Goal: Book appointment/travel/reservation

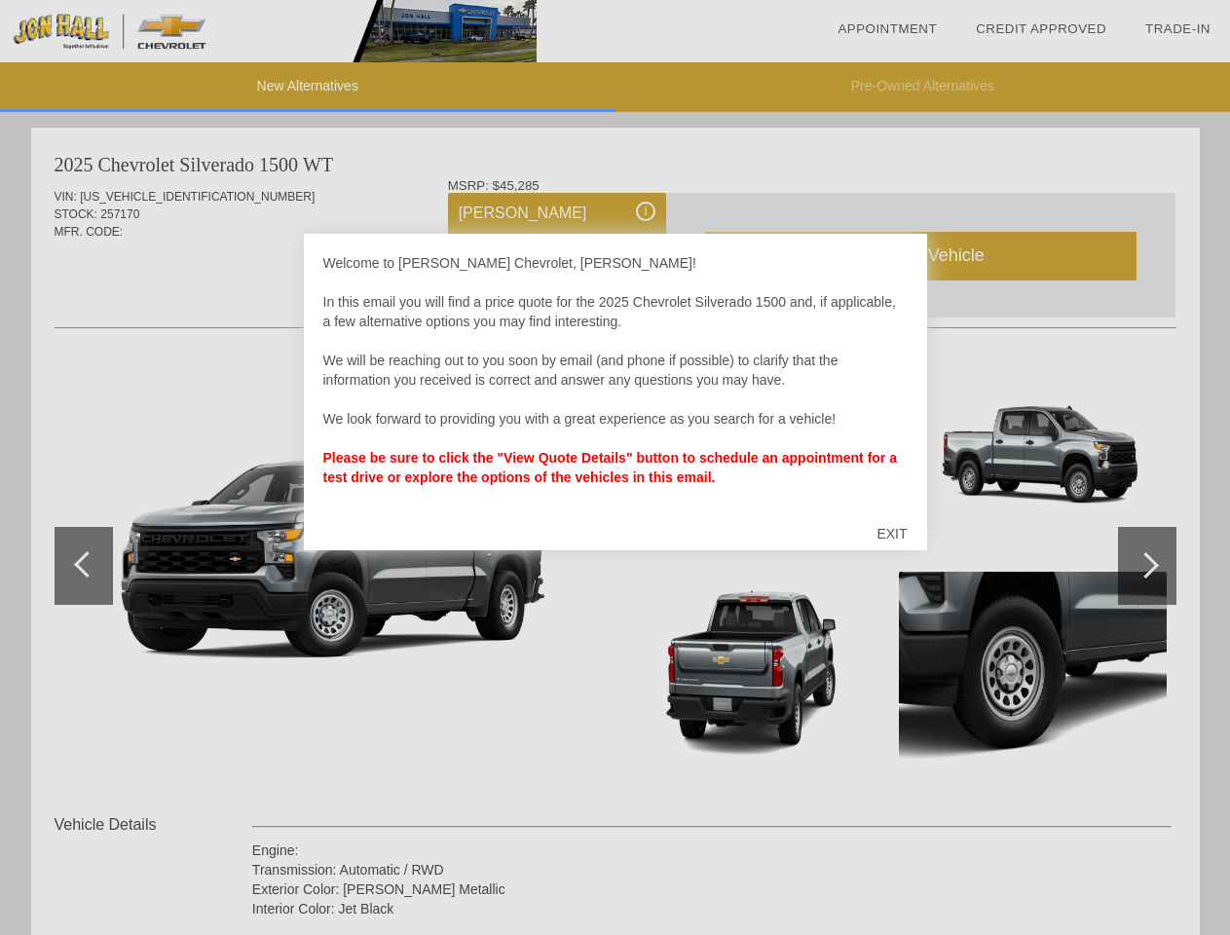
click at [887, 29] on link "Appointment" at bounding box center [887, 28] width 99 height 15
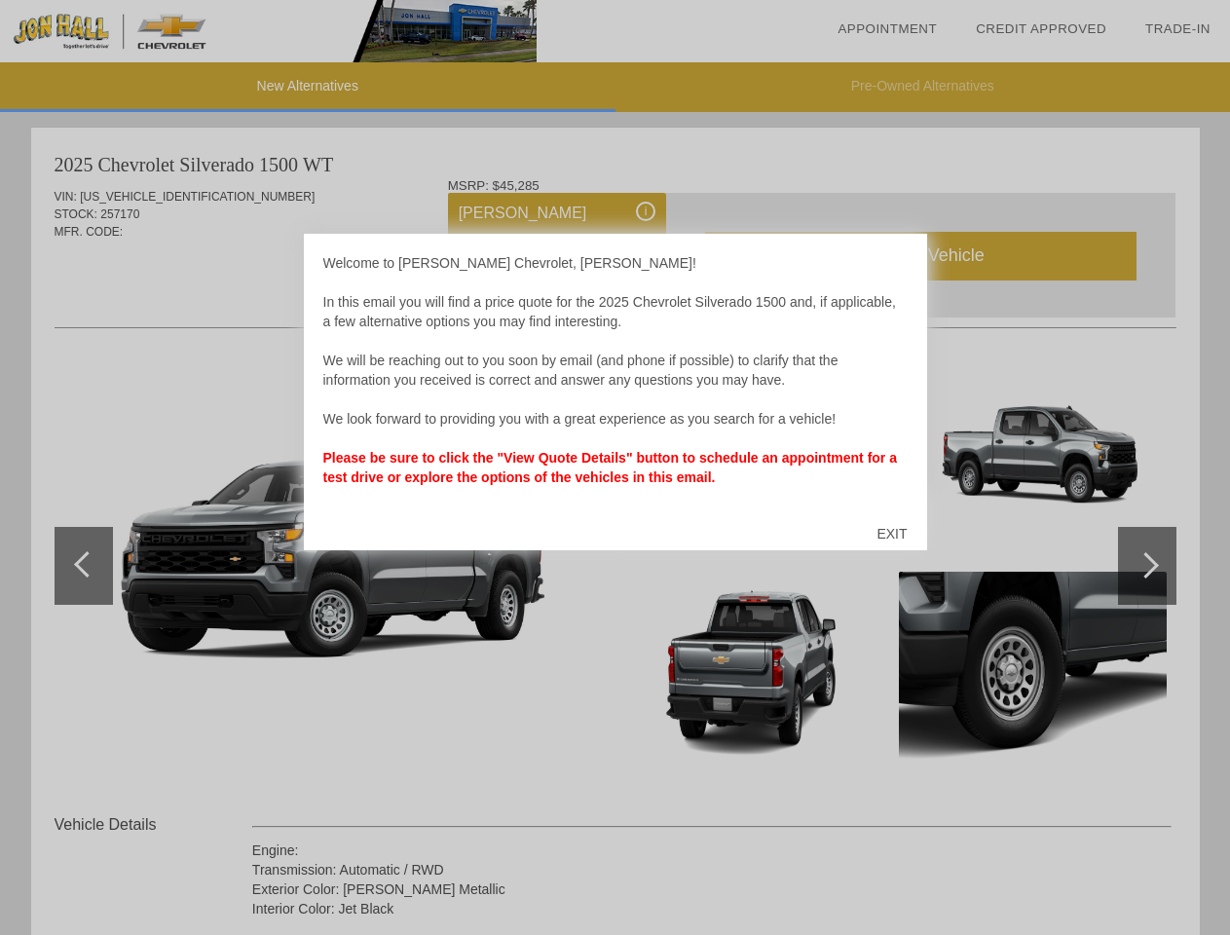
click at [891, 534] on div "EXIT" at bounding box center [891, 533] width 69 height 58
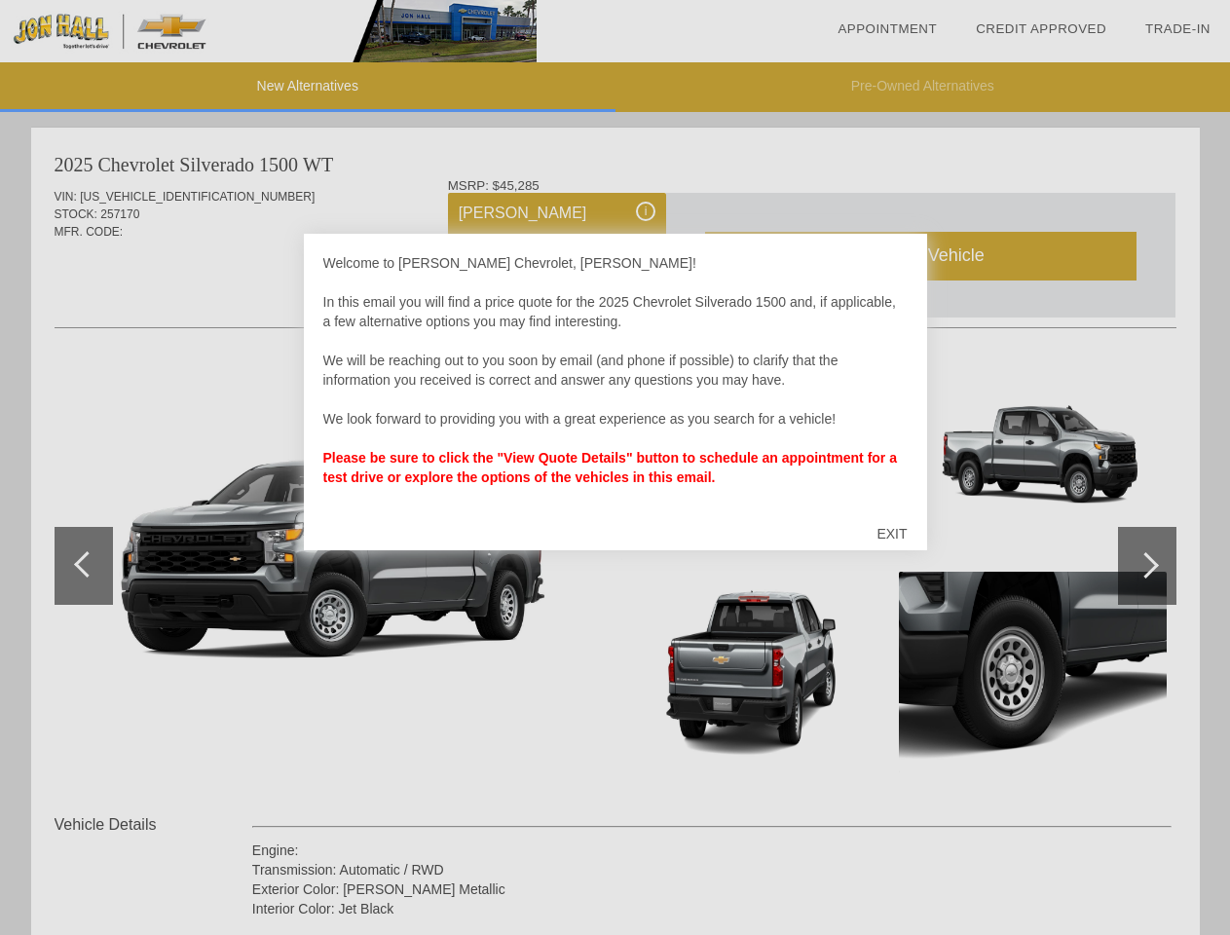
click at [887, 29] on link "Appointment" at bounding box center [887, 28] width 99 height 15
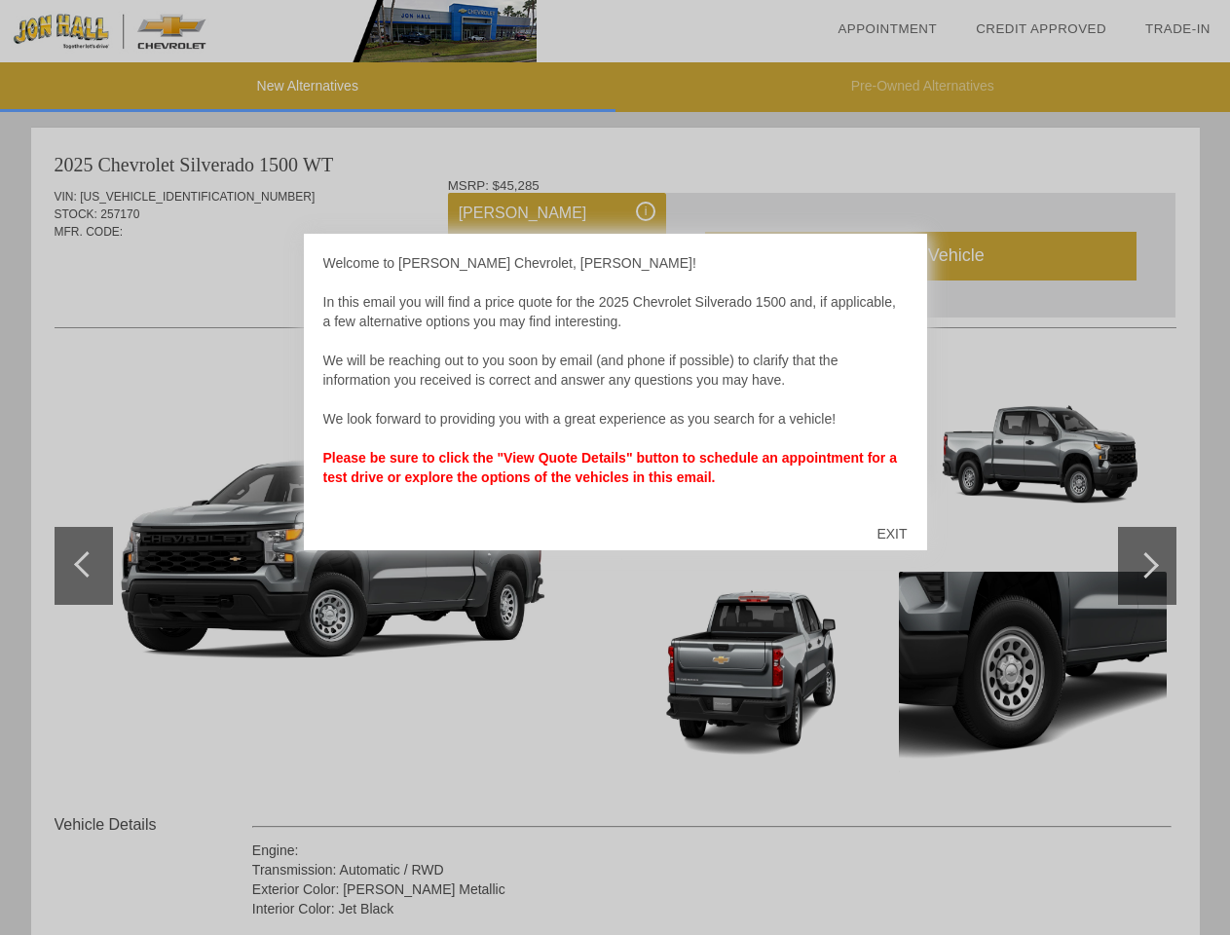
click at [891, 534] on div "EXIT" at bounding box center [891, 533] width 69 height 58
